Goal: Task Accomplishment & Management: Use online tool/utility

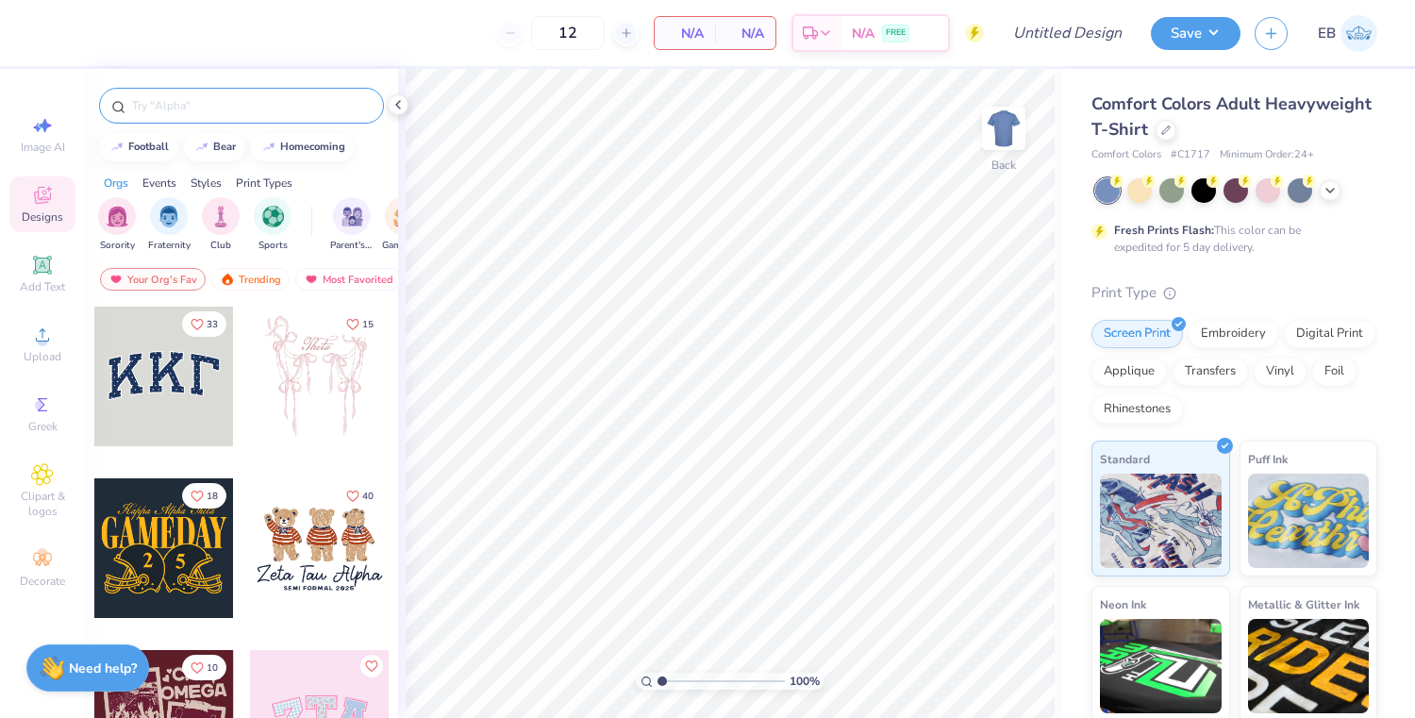
click at [265, 109] on input "text" at bounding box center [251, 105] width 242 height 19
click at [1164, 125] on icon at bounding box center [1166, 128] width 9 height 9
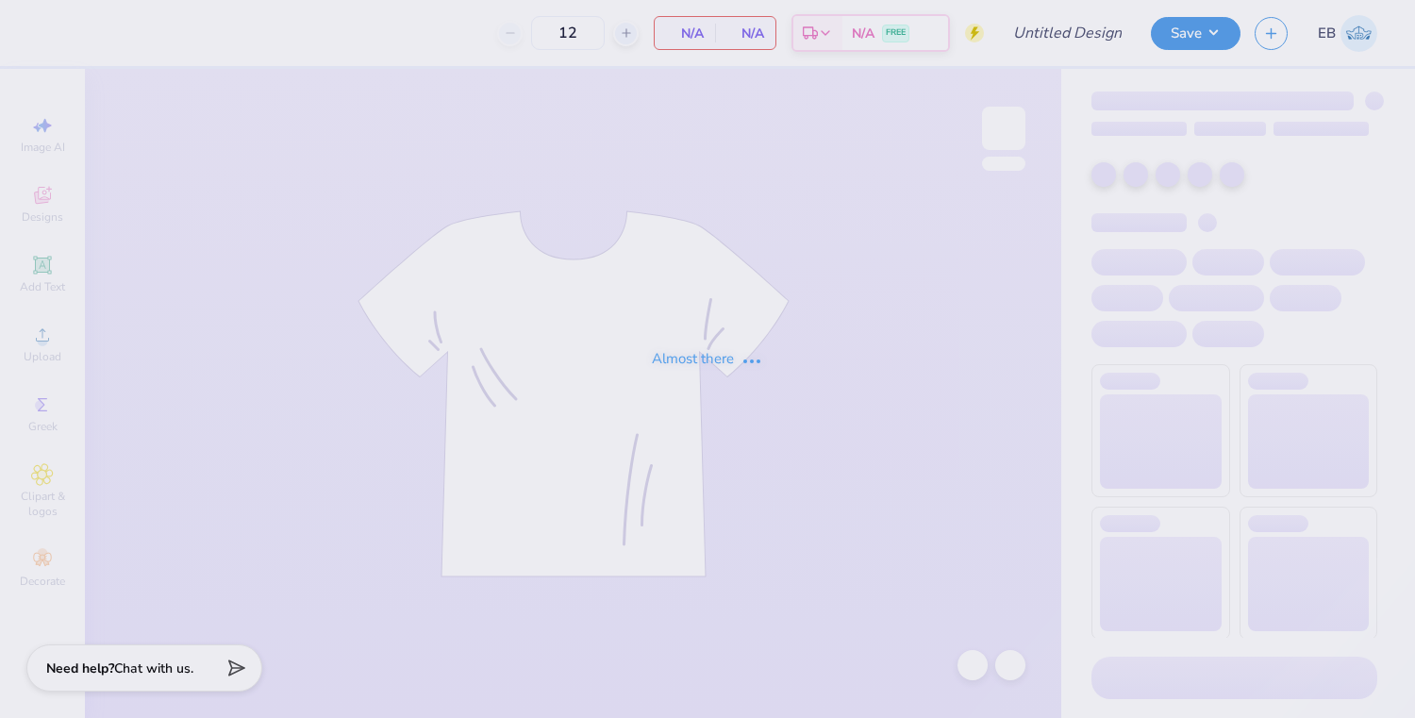
type input "50"
type input "[PERSON_NAME] neck"
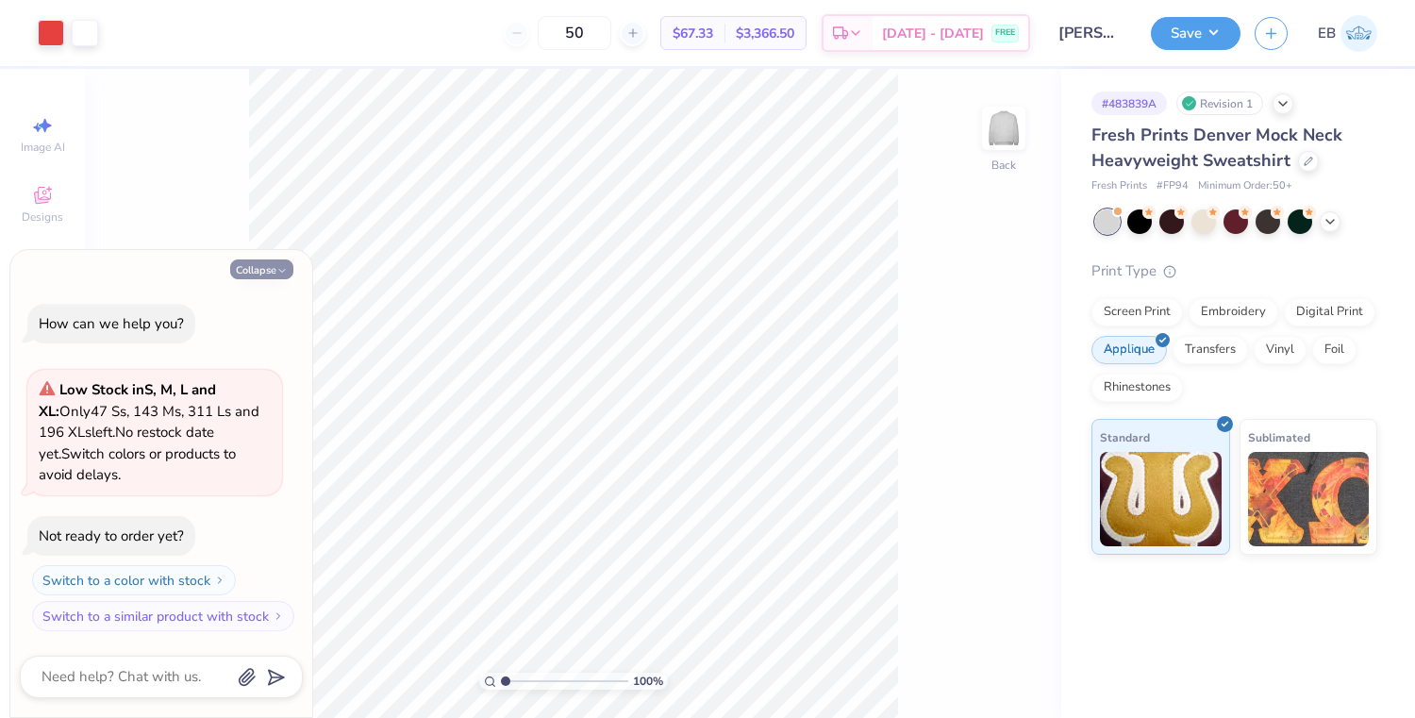
click at [276, 272] on icon "button" at bounding box center [281, 270] width 11 height 11
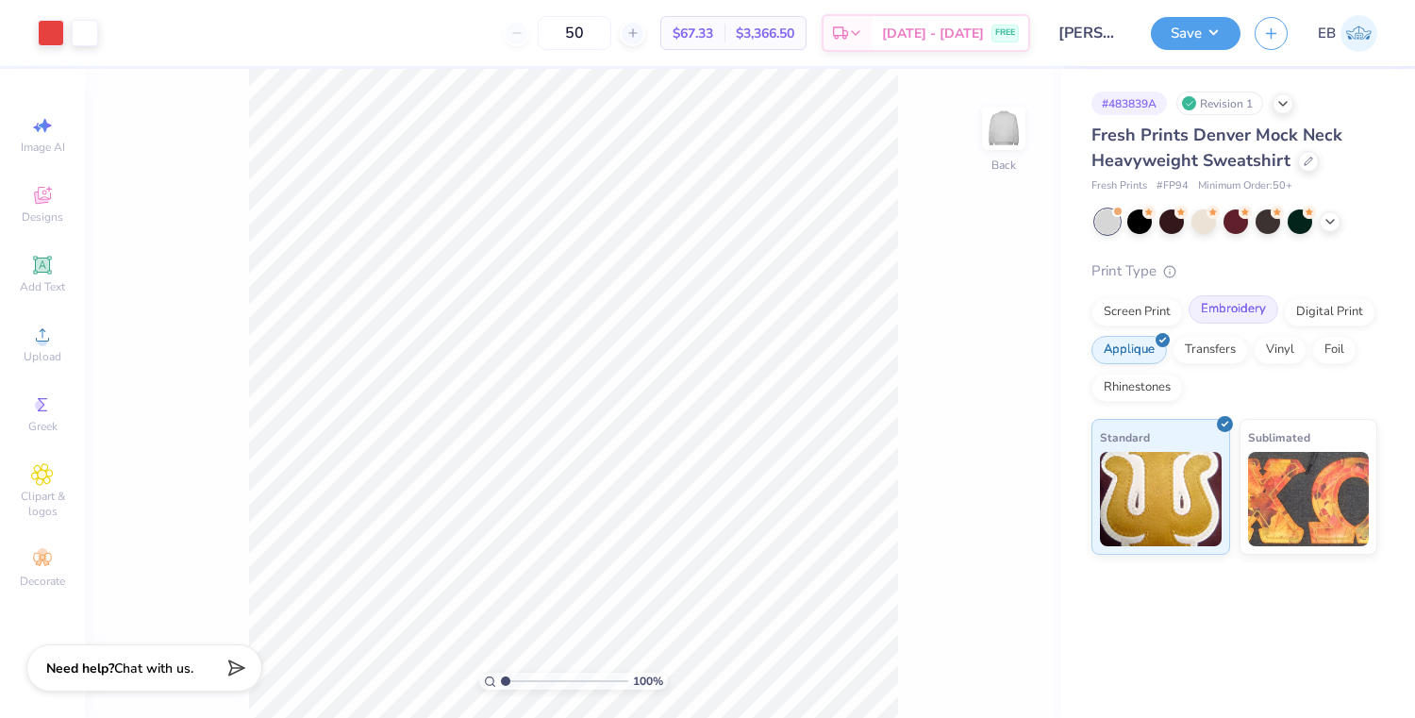
click at [1221, 316] on div "Embroidery" at bounding box center [1234, 309] width 90 height 28
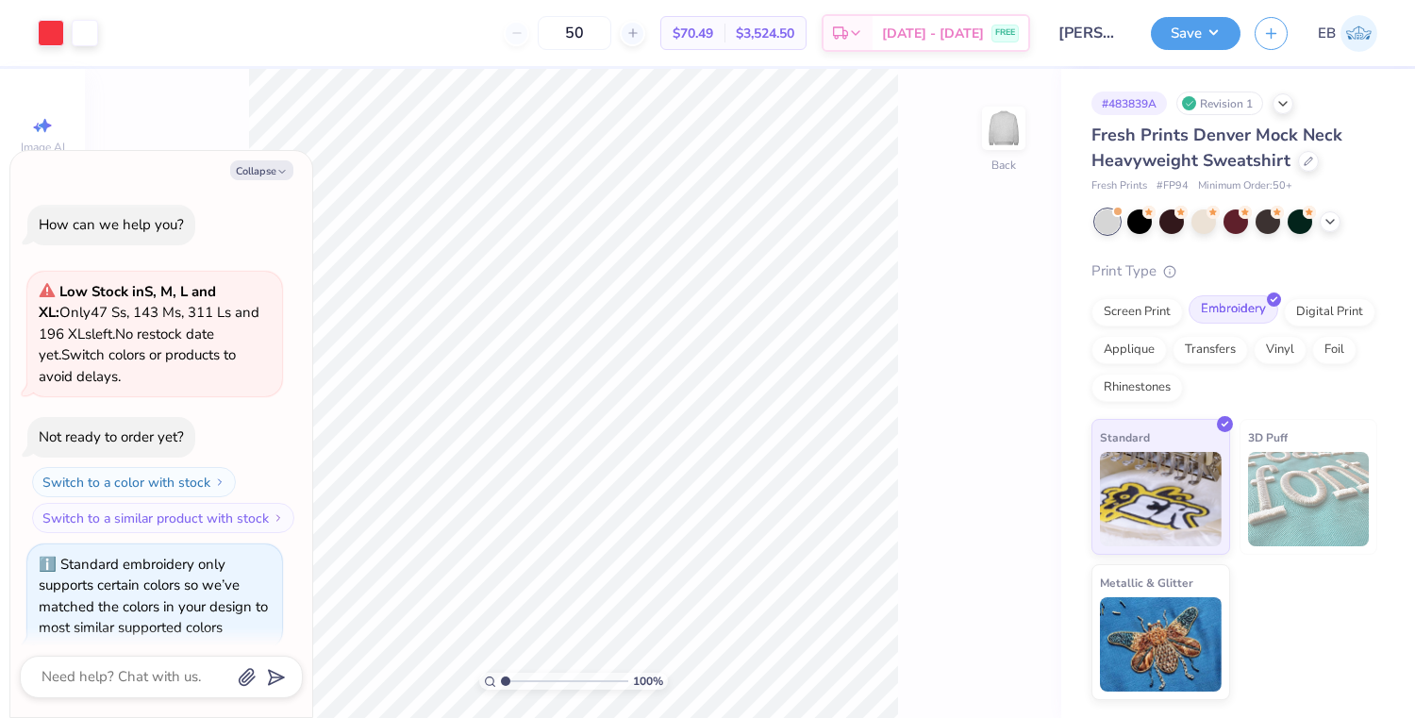
scroll to position [16, 0]
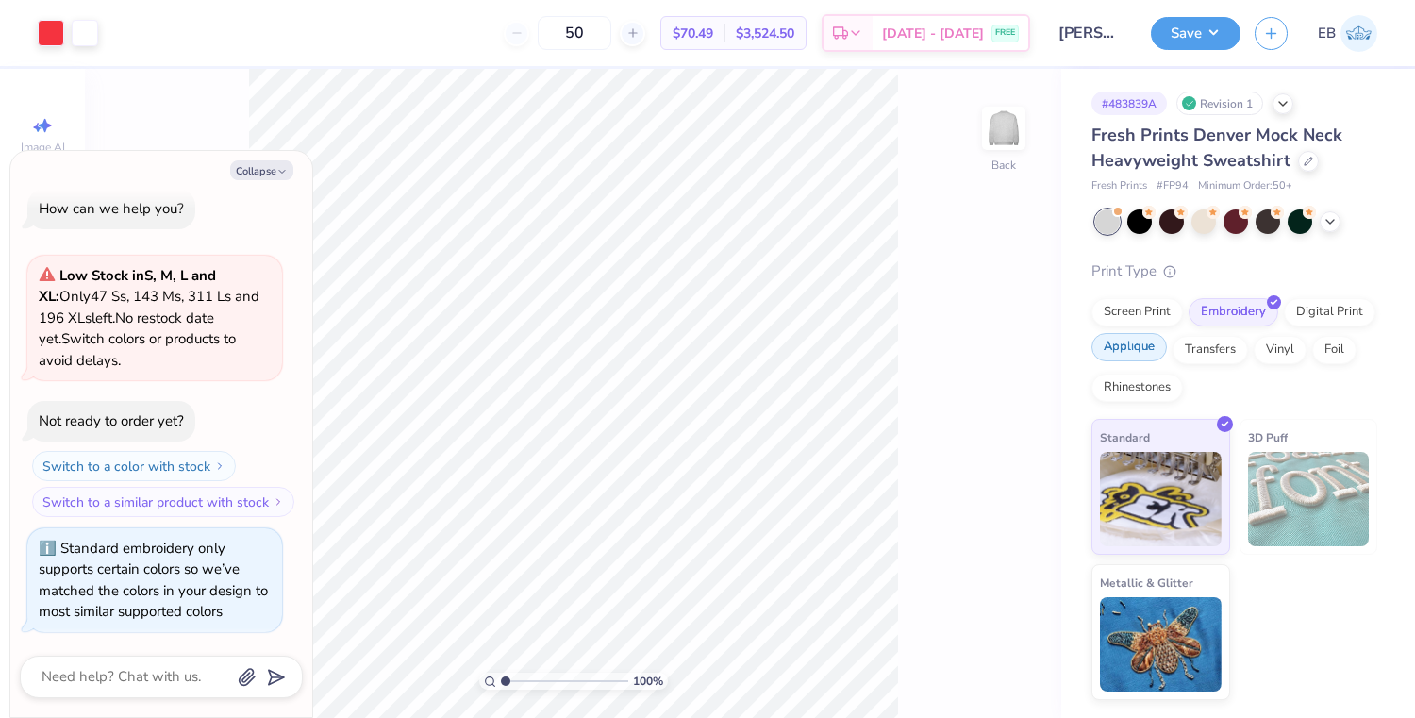
click at [1129, 354] on div "Applique" at bounding box center [1129, 347] width 75 height 28
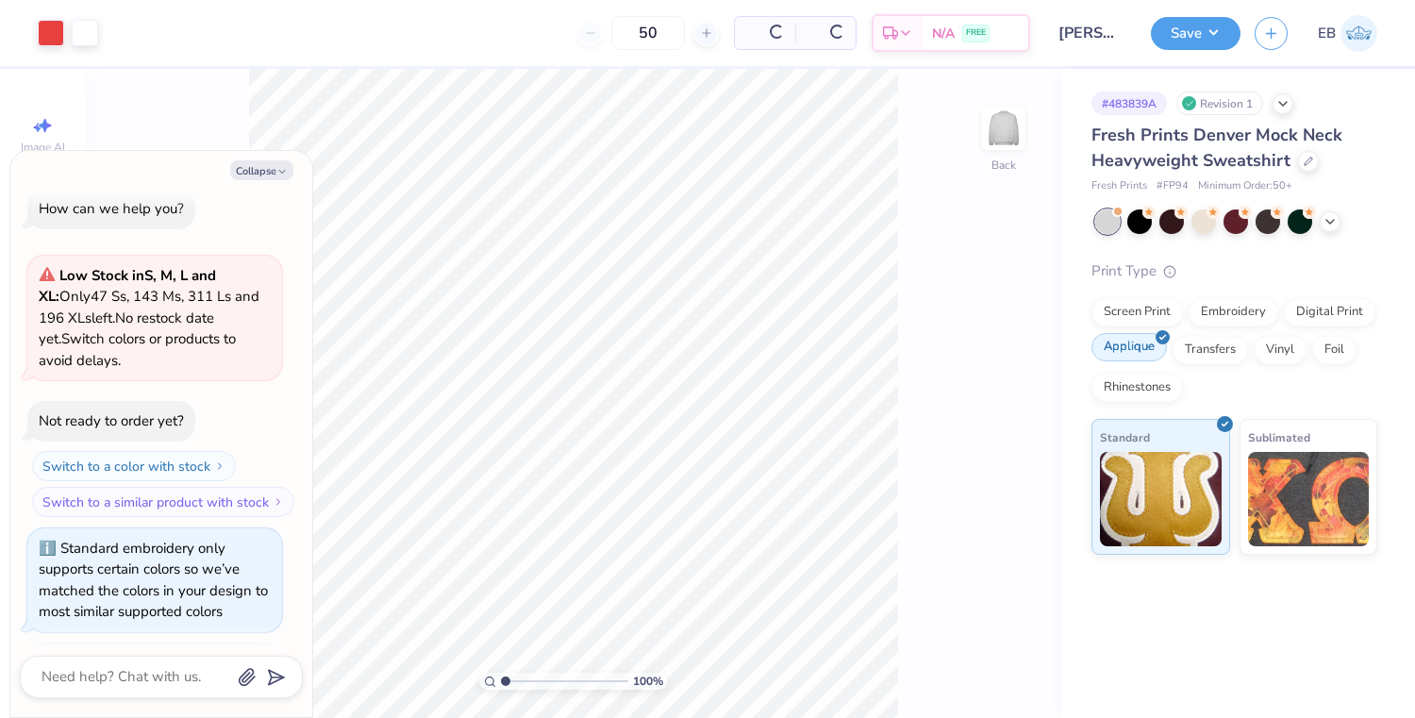
scroll to position [131, 0]
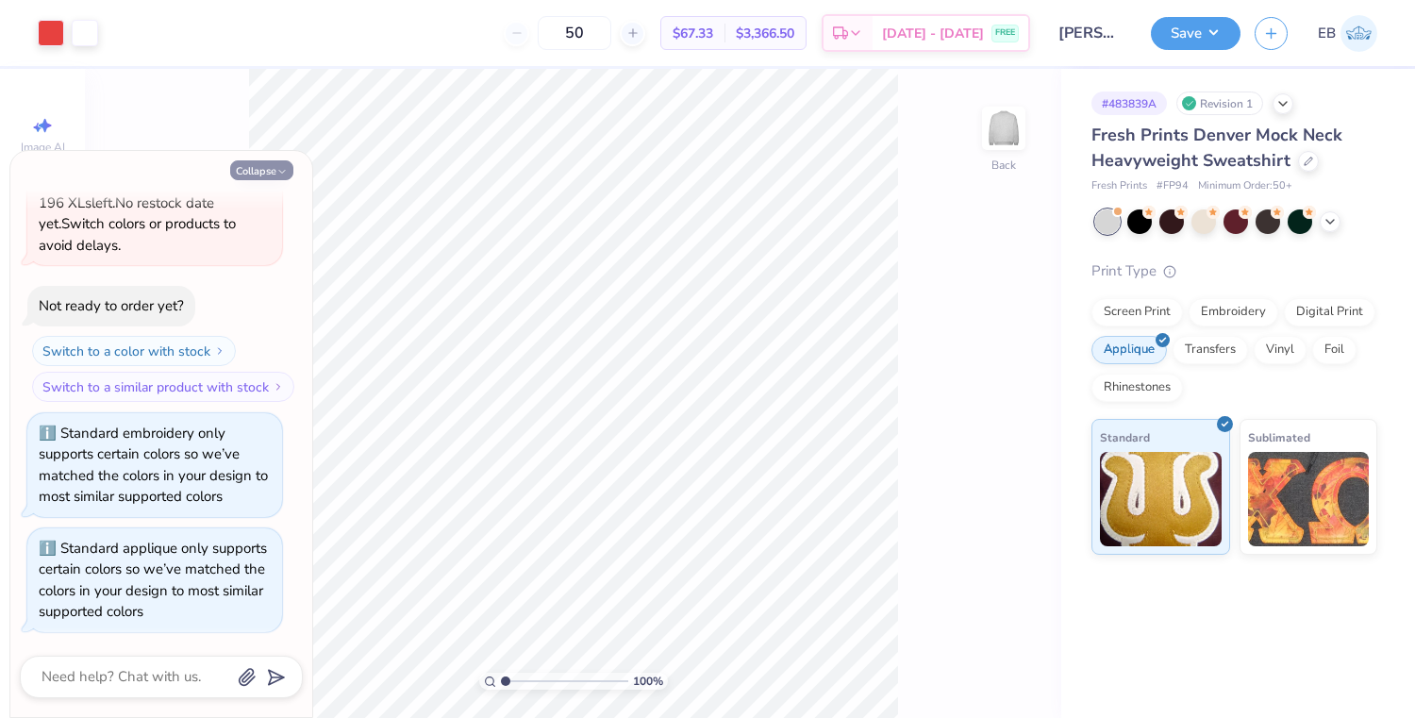
click at [280, 172] on polyline "button" at bounding box center [282, 172] width 6 height 3
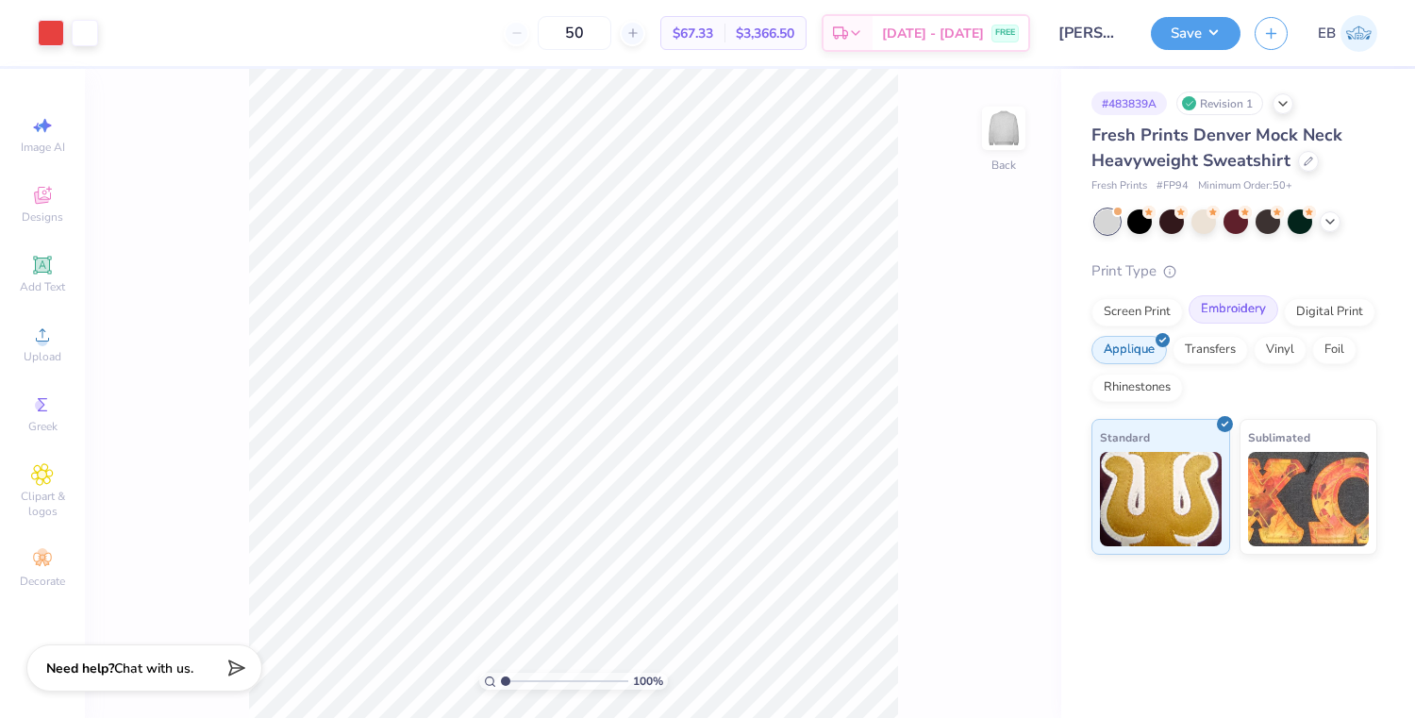
click at [1209, 308] on div "Embroidery" at bounding box center [1234, 309] width 90 height 28
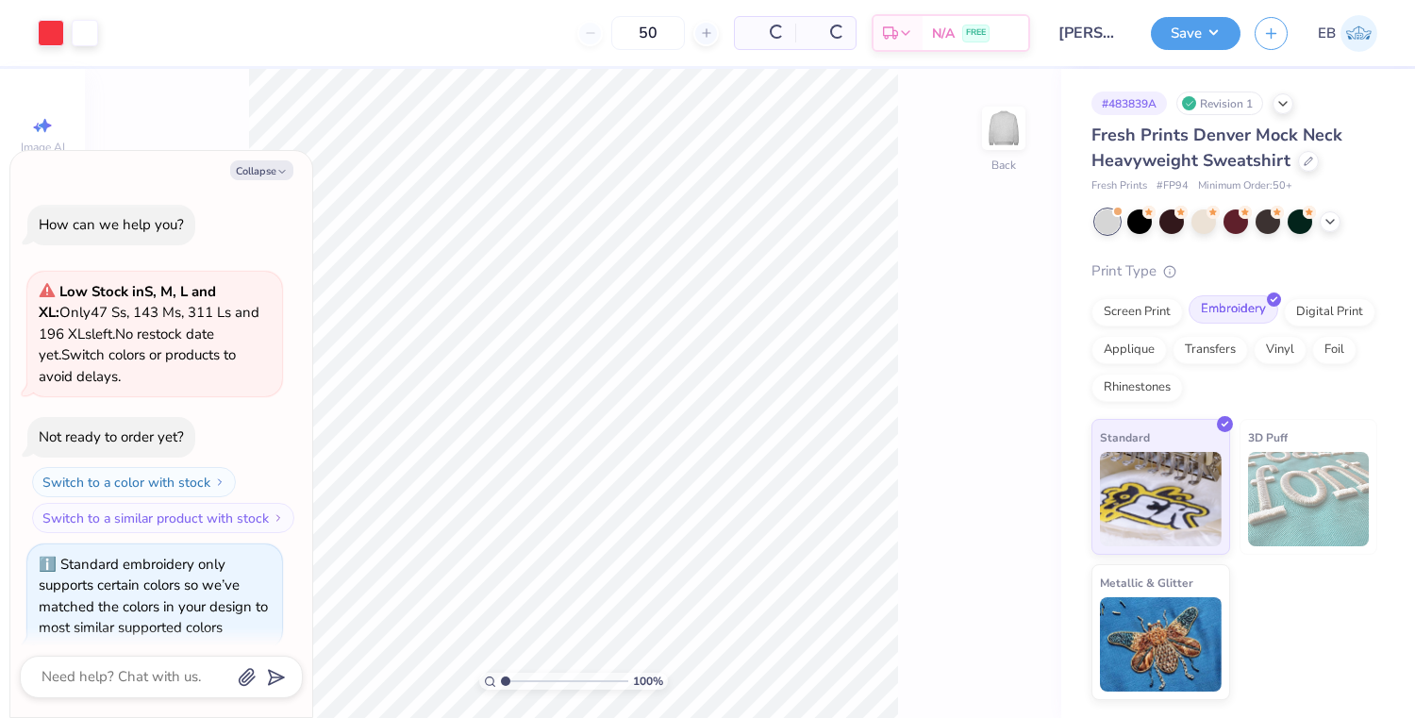
scroll to position [246, 0]
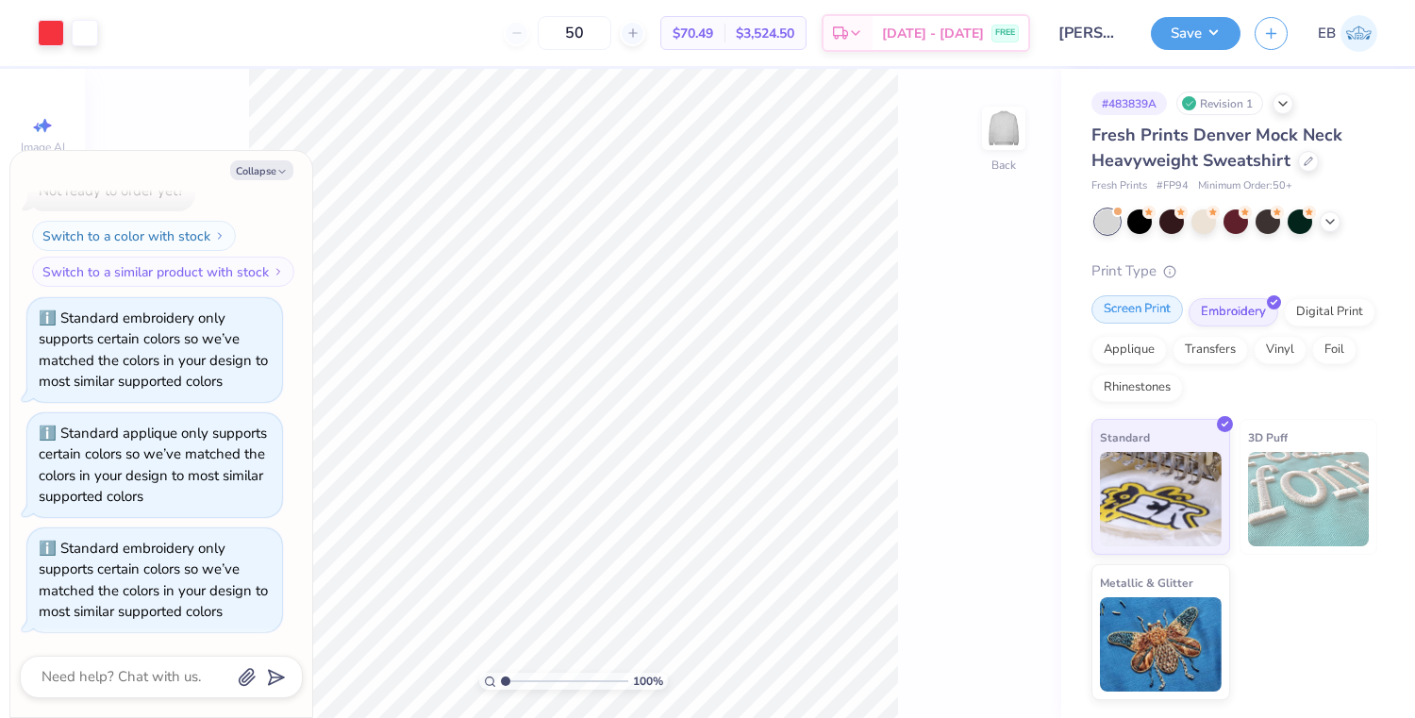
click at [1139, 314] on div "Screen Print" at bounding box center [1138, 309] width 92 height 28
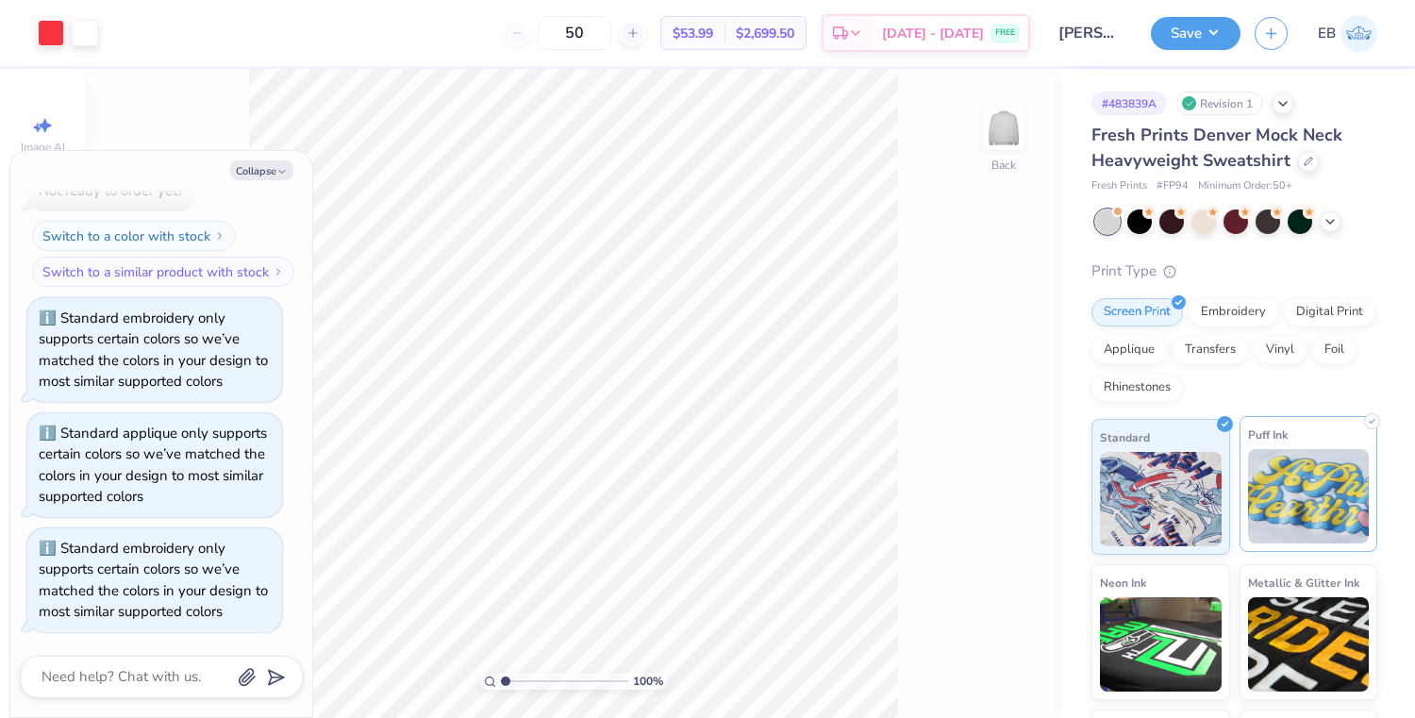
click at [1321, 485] on img at bounding box center [1309, 496] width 122 height 94
type textarea "x"
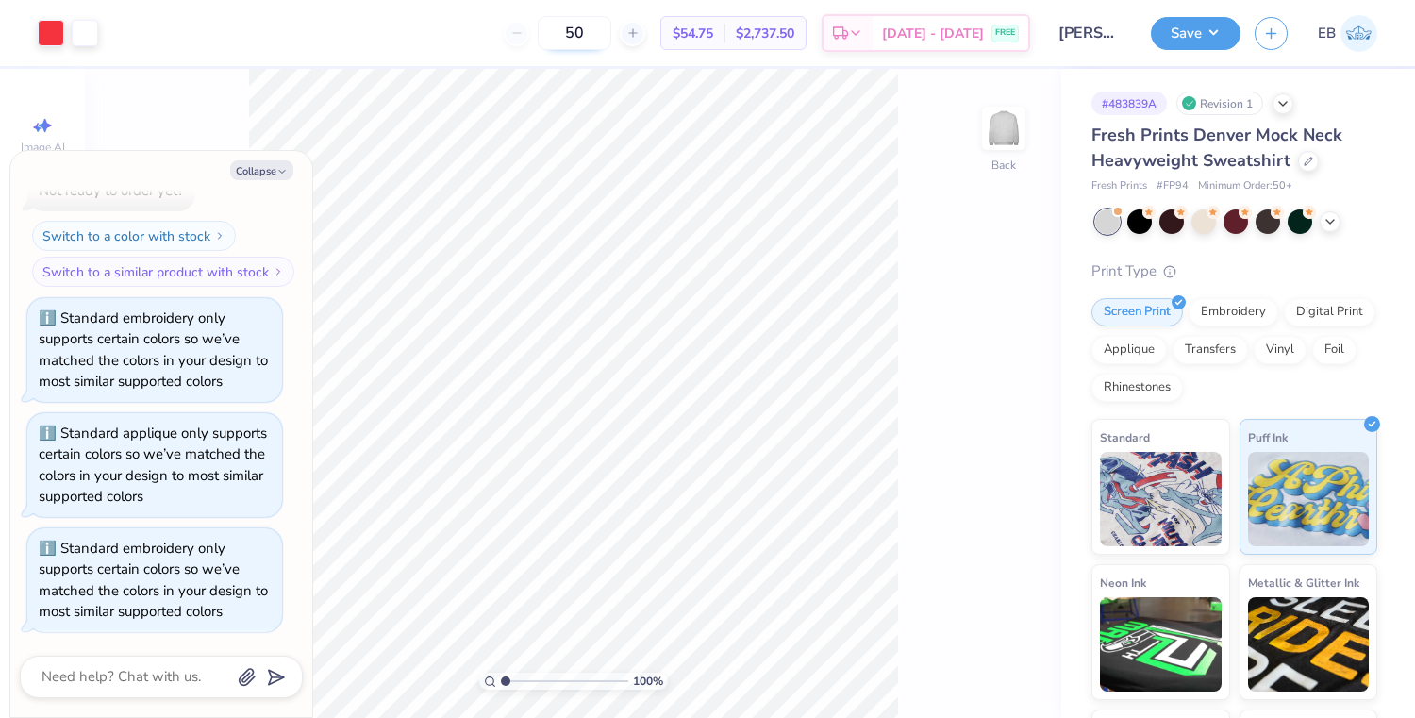
click at [606, 33] on input "50" at bounding box center [575, 33] width 74 height 34
type input "50"
click at [276, 170] on icon "button" at bounding box center [281, 171] width 11 height 11
type textarea "x"
